Goal: Task Accomplishment & Management: Use online tool/utility

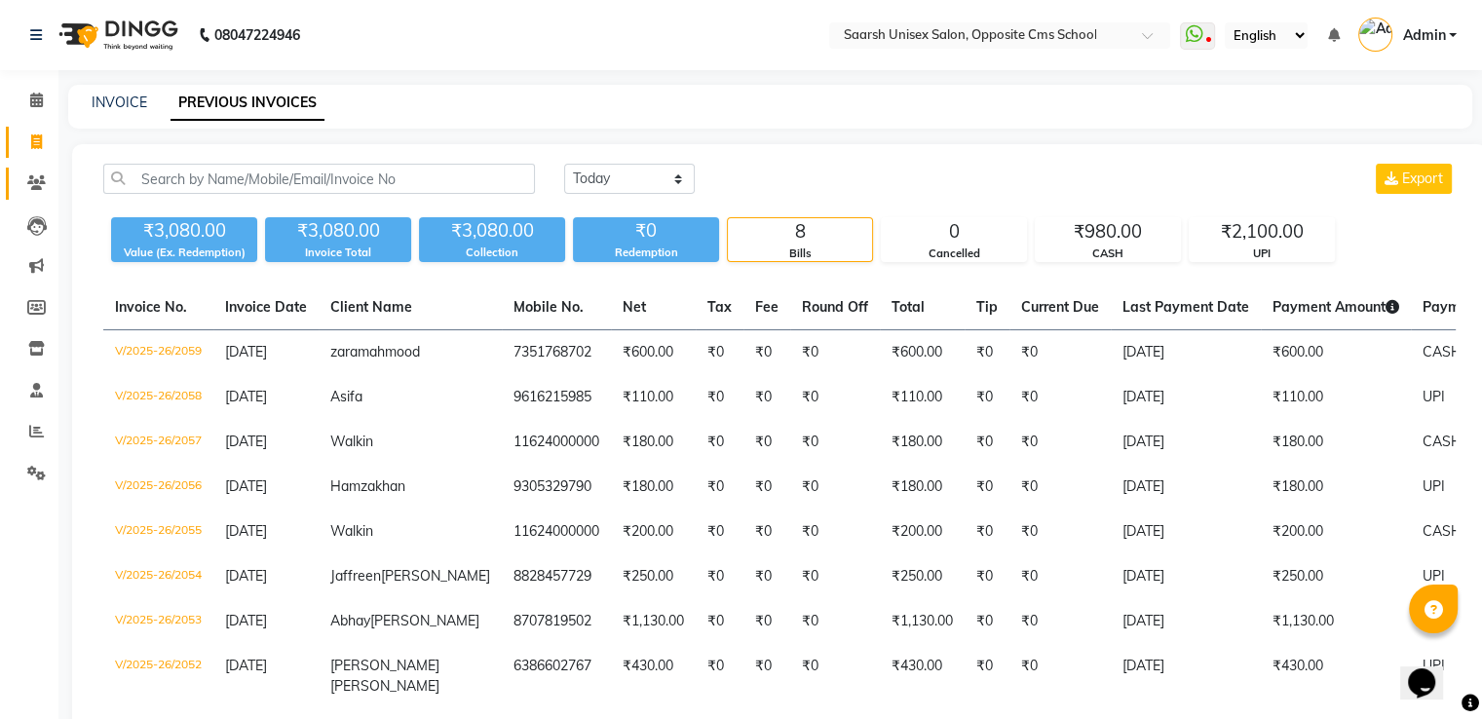
click at [17, 189] on link "Clients" at bounding box center [29, 184] width 47 height 32
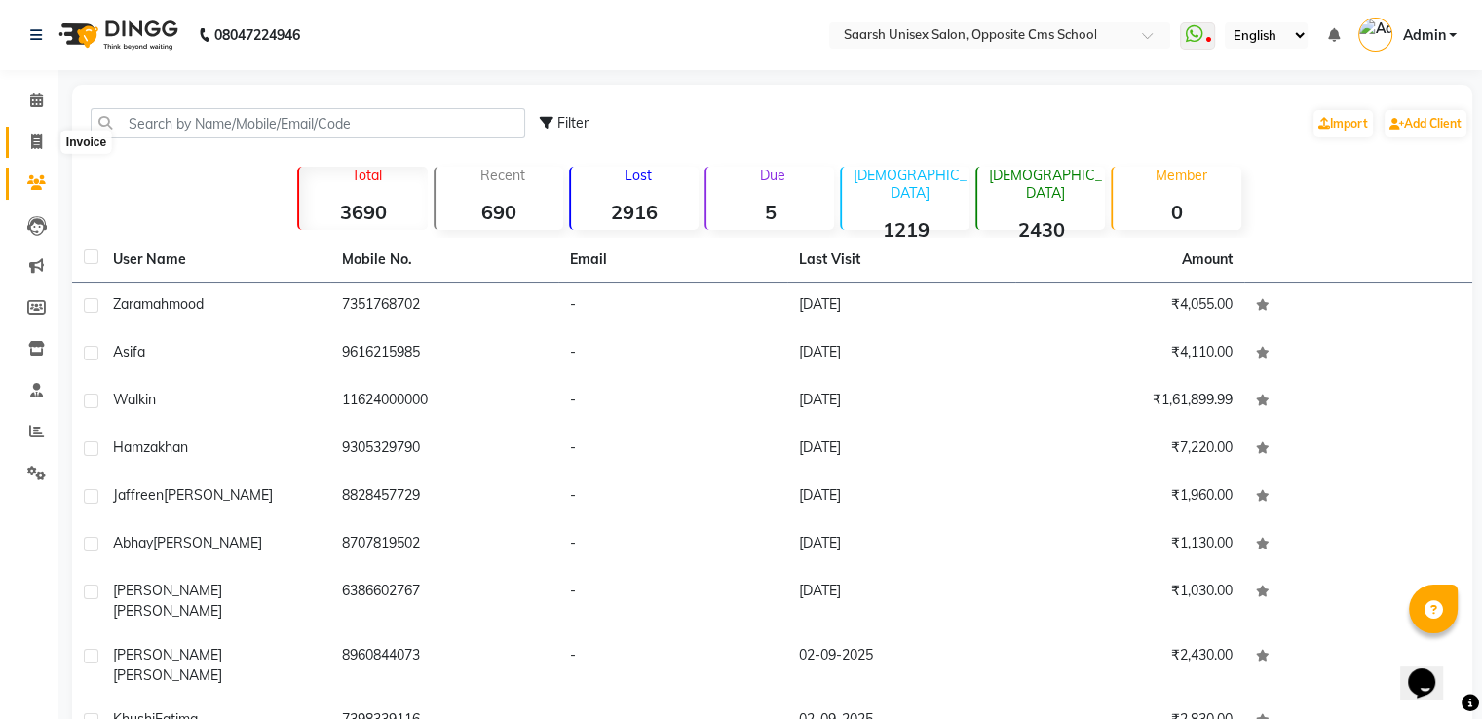
click at [31, 145] on icon at bounding box center [36, 141] width 11 height 15
select select "service"
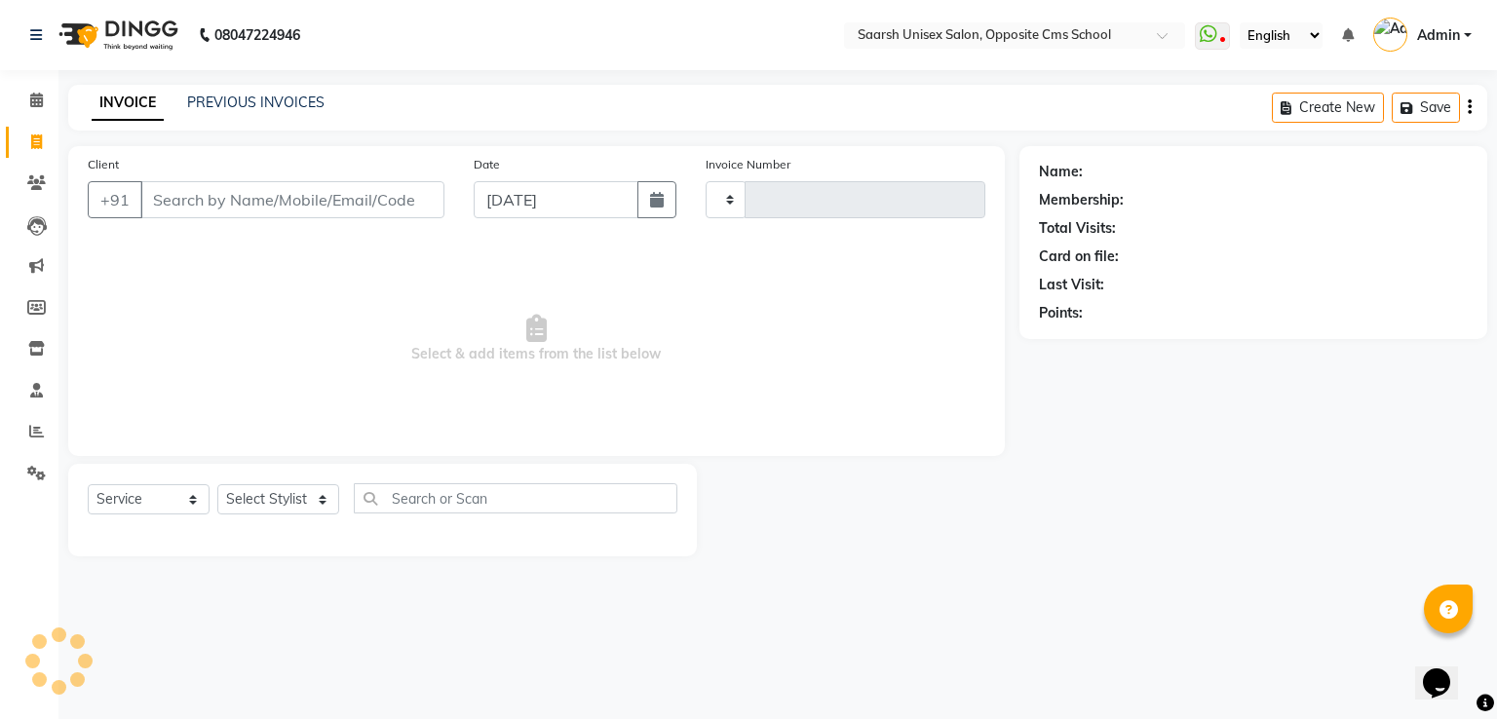
type input "2060"
select select "3962"
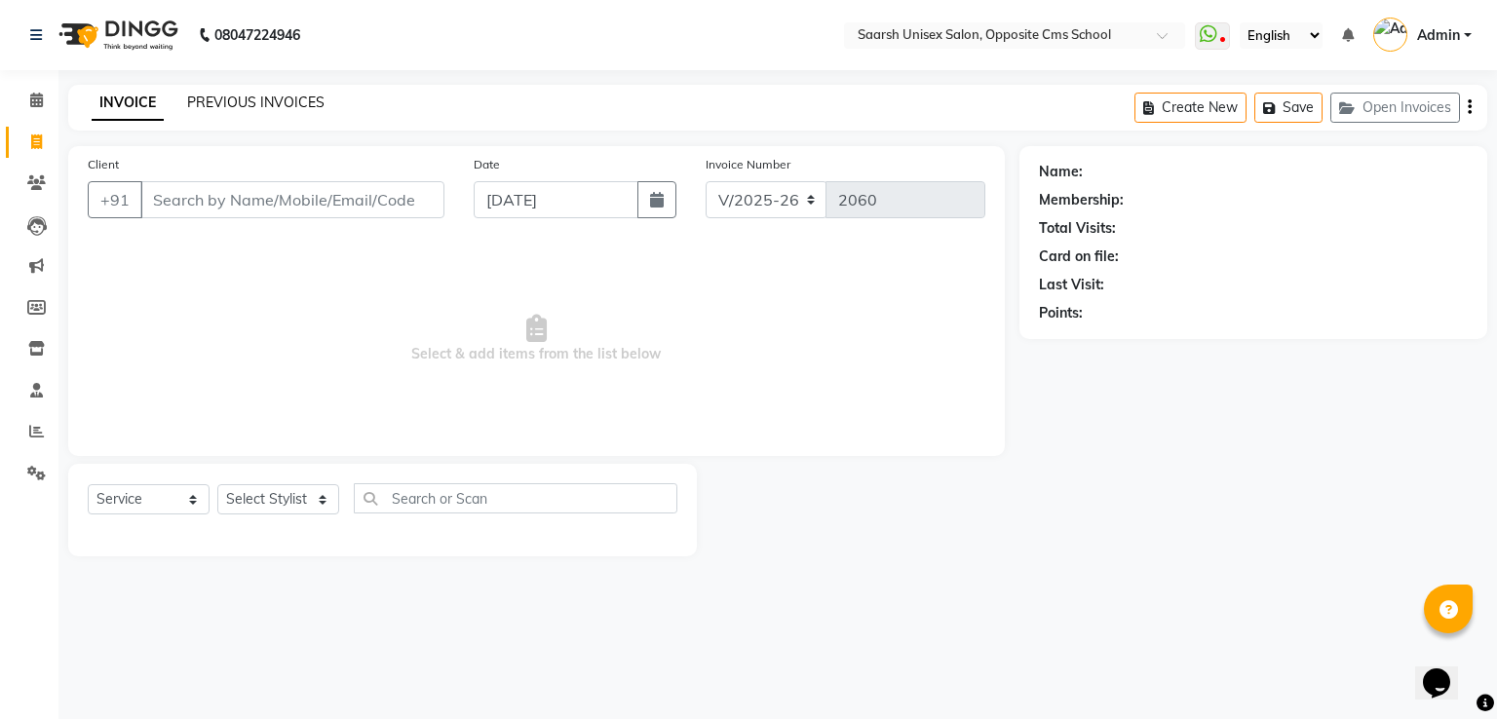
click at [264, 100] on link "PREVIOUS INVOICES" at bounding box center [255, 103] width 137 height 18
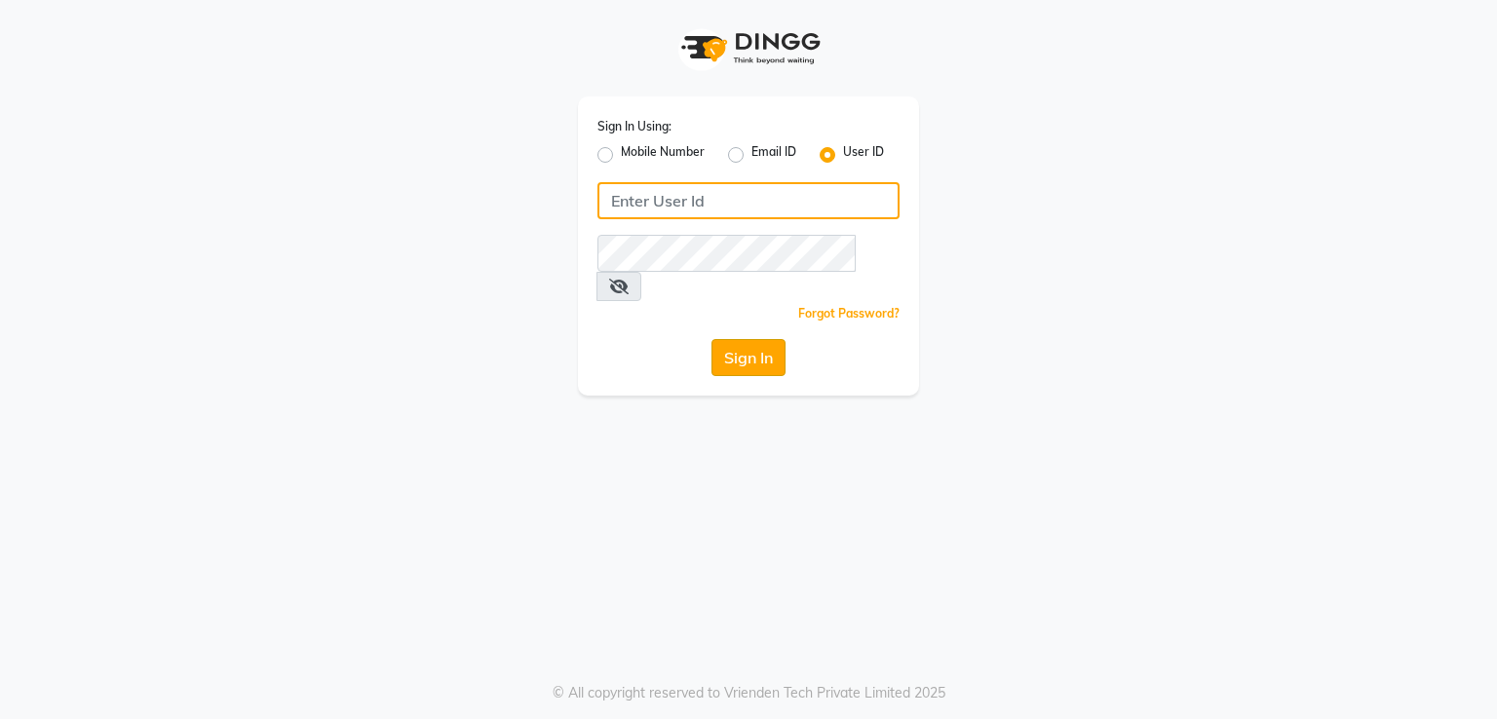
type input "[DEMOGRAPHIC_DATA]"
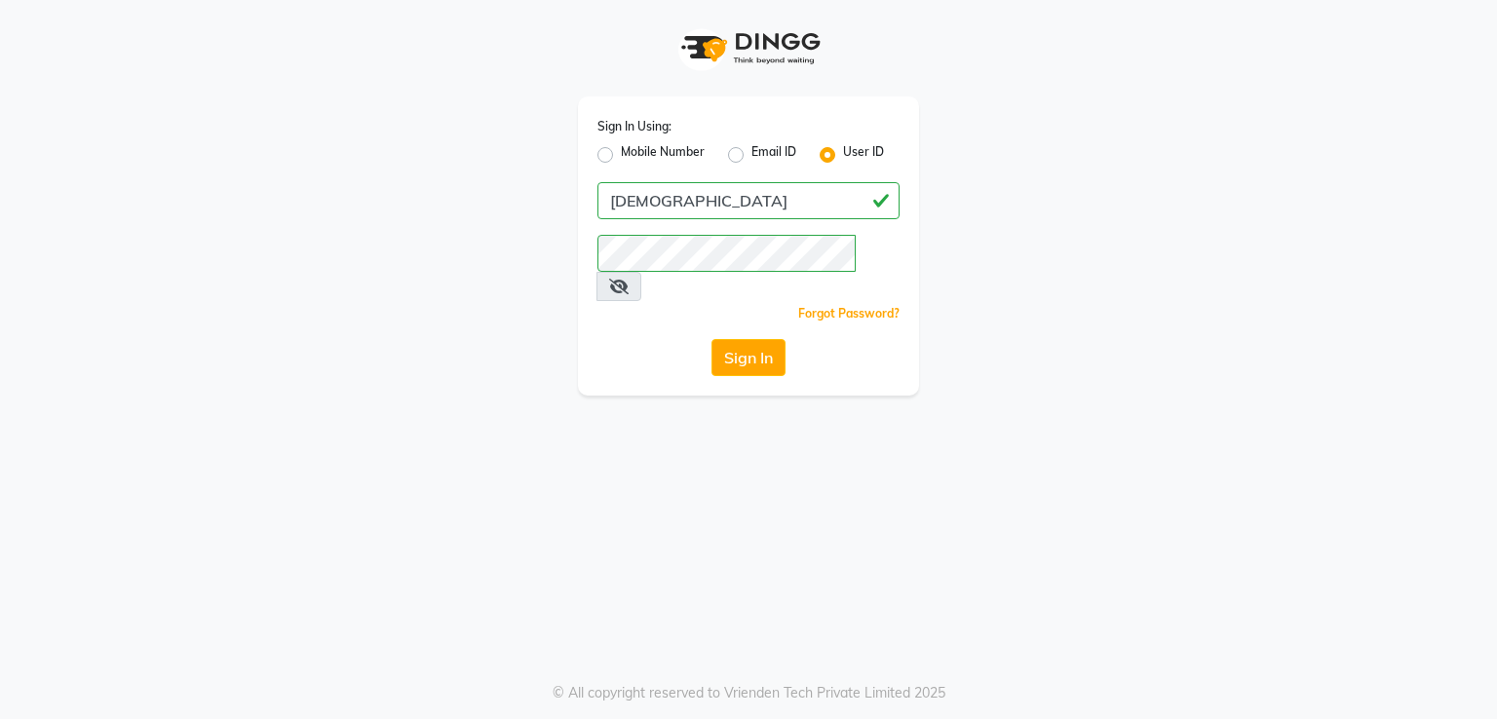
drag, startPoint x: 779, startPoint y: 328, endPoint x: 758, endPoint y: 326, distance: 20.6
click at [758, 339] on button "Sign In" at bounding box center [748, 357] width 74 height 37
